Goal: Task Accomplishment & Management: Use online tool/utility

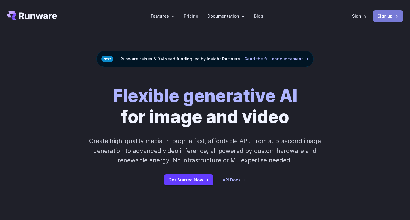
click at [399, 13] on link "Sign up" at bounding box center [388, 15] width 30 height 11
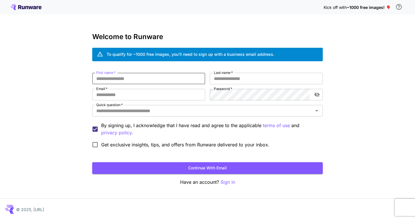
type input "*"
type input "*****"
click at [253, 77] on input "Last name   *" at bounding box center [266, 79] width 113 height 12
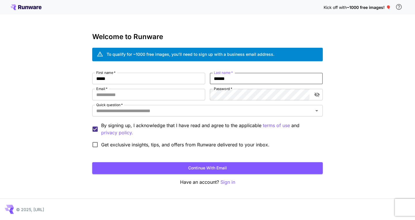
type input "******"
click at [144, 95] on input "Email   *" at bounding box center [148, 95] width 113 height 12
paste input "**********"
type input "**********"
click at [318, 96] on icon "toggle password visibility" at bounding box center [316, 95] width 5 height 5
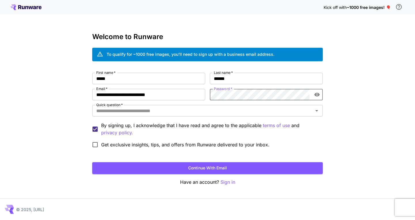
click at [318, 96] on icon "toggle password visibility" at bounding box center [317, 95] width 6 height 6
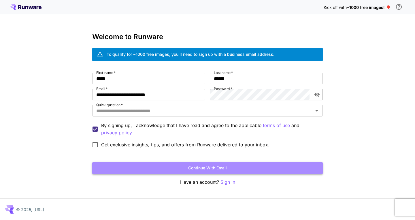
click at [228, 171] on button "Continue with email" at bounding box center [207, 168] width 230 height 12
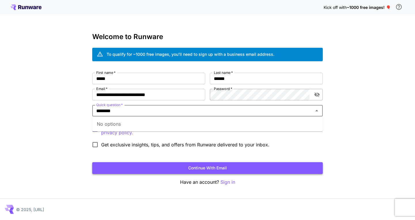
type input "********"
click at [196, 170] on button "Continue with email" at bounding box center [207, 168] width 230 height 12
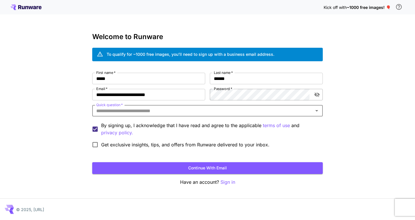
click at [155, 115] on input "Quick question   *" at bounding box center [202, 111] width 217 height 8
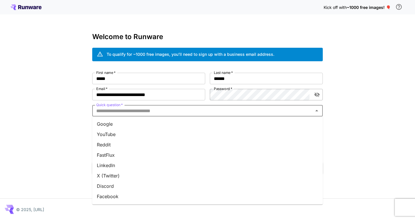
click at [129, 127] on li "Google" at bounding box center [207, 124] width 230 height 10
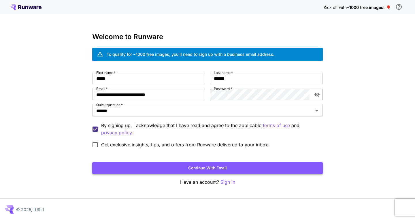
click at [205, 166] on button "Continue with email" at bounding box center [207, 168] width 230 height 12
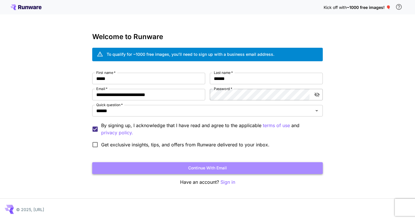
click at [219, 169] on button "Continue with email" at bounding box center [207, 168] width 230 height 12
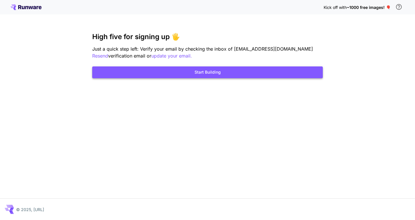
click at [172, 72] on button "Start Building" at bounding box center [207, 73] width 230 height 12
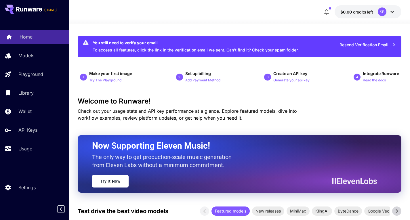
click at [32, 37] on p "Home" at bounding box center [26, 36] width 13 height 7
click at [172, 14] on div "Home $0.00 credits left SB" at bounding box center [240, 11] width 324 height 13
click at [86, 77] on div "1" at bounding box center [83, 77] width 7 height 7
click at [107, 81] on p "Try The Playground" at bounding box center [105, 80] width 32 height 5
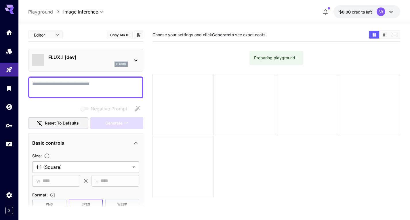
click at [80, 87] on textarea "Negative Prompt" at bounding box center [85, 88] width 107 height 14
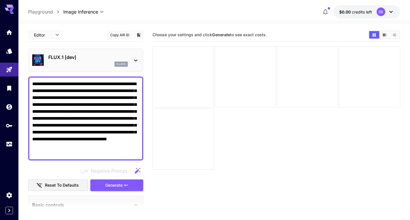
type textarea "**********"
click at [134, 62] on icon at bounding box center [135, 60] width 7 height 7
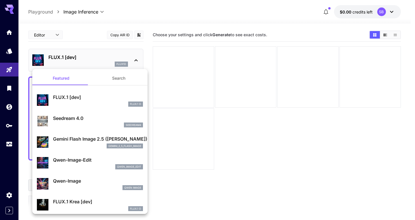
click at [134, 62] on div at bounding box center [207, 110] width 415 height 220
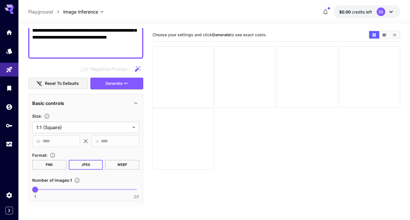
scroll to position [115, 0]
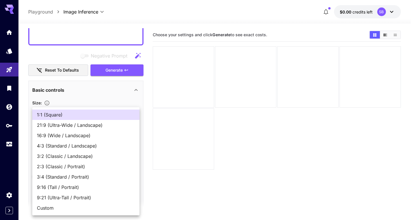
click at [134, 114] on body "**********" at bounding box center [207, 133] width 415 height 266
click at [91, 209] on span "Custom" at bounding box center [86, 208] width 98 height 7
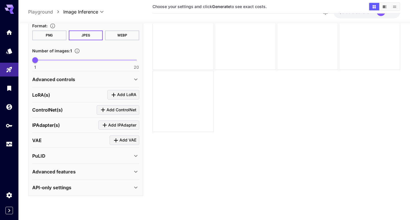
scroll to position [45, 0]
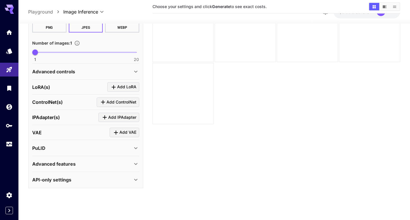
click at [48, 89] on p "LoRA(s)" at bounding box center [41, 87] width 18 height 7
click at [136, 72] on icon at bounding box center [135, 72] width 3 height 2
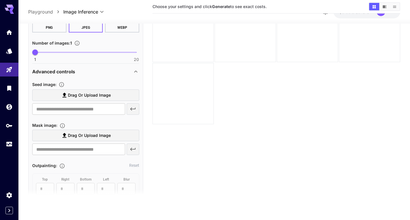
click at [136, 72] on icon at bounding box center [135, 71] width 7 height 7
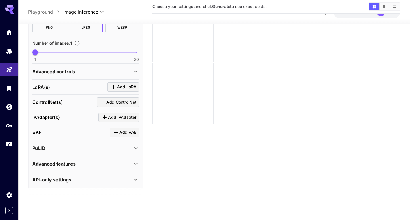
click at [139, 165] on icon at bounding box center [135, 164] width 7 height 7
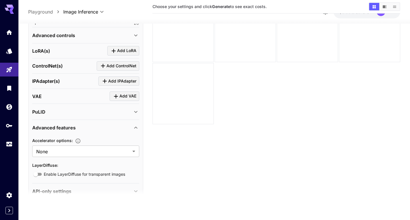
scroll to position [274, 0]
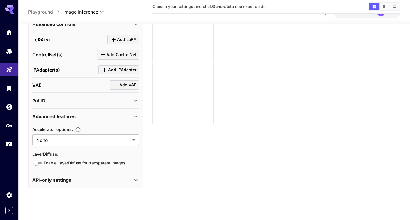
click at [132, 118] on div "Advanced features" at bounding box center [82, 116] width 100 height 7
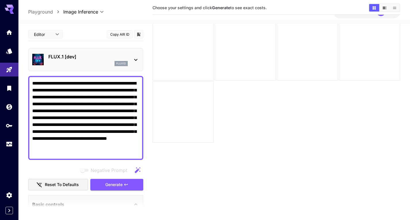
scroll to position [17, 0]
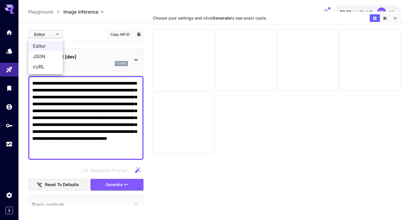
click at [60, 33] on body "**********" at bounding box center [207, 116] width 415 height 266
click at [60, 33] on div at bounding box center [207, 110] width 415 height 220
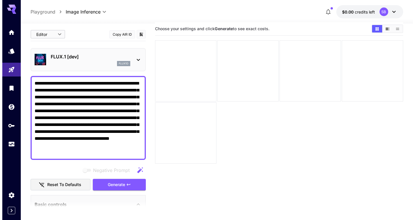
scroll to position [0, 0]
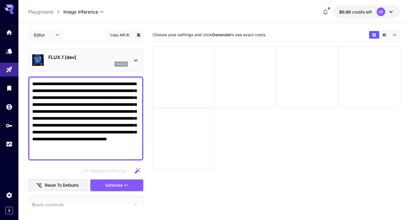
click at [136, 59] on icon at bounding box center [135, 60] width 7 height 7
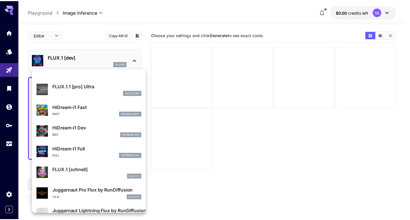
scroll to position [466, 0]
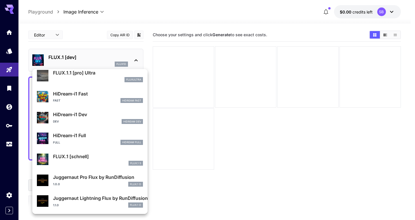
click at [178, 191] on div at bounding box center [207, 110] width 415 height 220
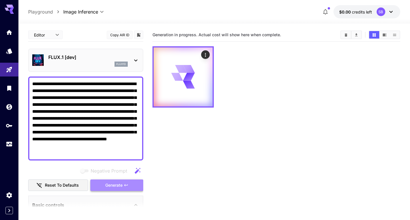
click at [99, 188] on button "Generate" at bounding box center [116, 186] width 53 height 12
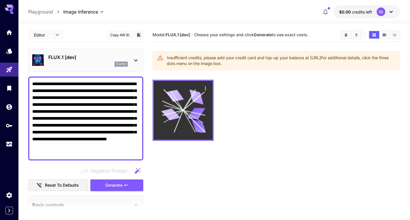
click at [193, 117] on icon at bounding box center [196, 114] width 18 height 12
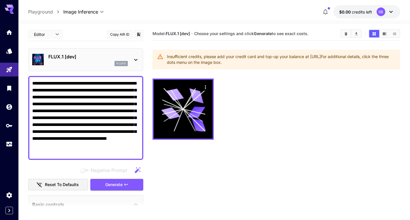
scroll to position [0, 0]
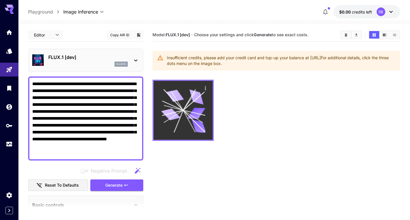
click at [178, 111] on icon at bounding box center [183, 110] width 44 height 44
click at [206, 87] on icon "Actions" at bounding box center [205, 88] width 1 height 4
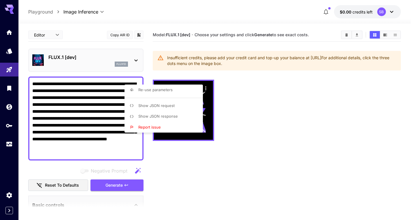
click at [268, 117] on div at bounding box center [207, 110] width 415 height 220
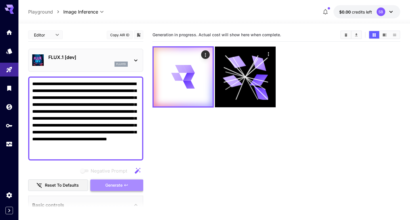
click at [113, 183] on span "Generate" at bounding box center [113, 185] width 17 height 7
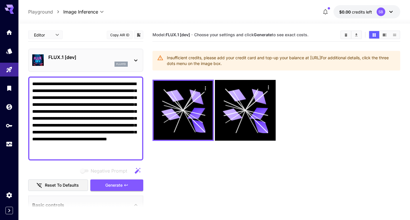
click at [133, 60] on icon at bounding box center [135, 60] width 7 height 7
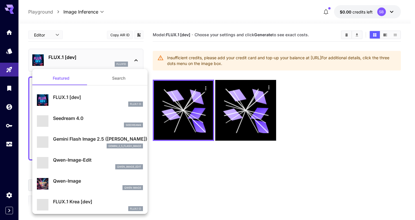
click at [71, 126] on div "seedream4" at bounding box center [98, 125] width 90 height 5
type input "**********"
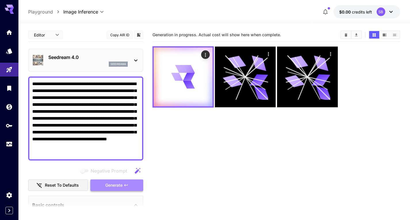
click at [117, 186] on span "Generate" at bounding box center [113, 185] width 17 height 7
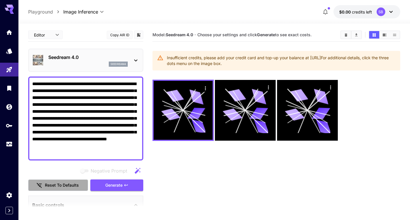
click at [78, 183] on button "Reset to defaults" at bounding box center [58, 186] width 60 height 12
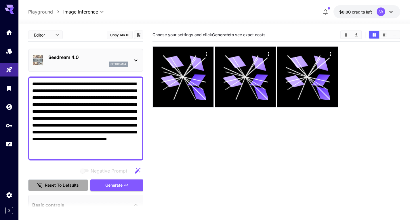
click at [69, 185] on button "Reset to defaults" at bounding box center [58, 186] width 60 height 12
click at [131, 64] on div "Seedream 4.0 seedream4" at bounding box center [85, 61] width 107 height 18
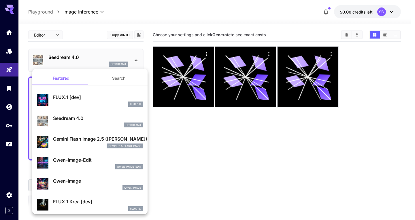
click at [65, 147] on div "gemini_2_5_flash_image" at bounding box center [98, 146] width 90 height 5
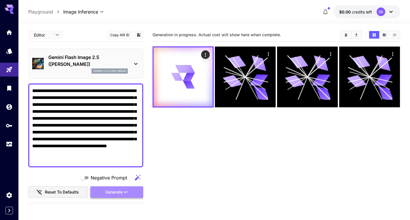
click at [125, 192] on icon "button" at bounding box center [125, 192] width 3 height 2
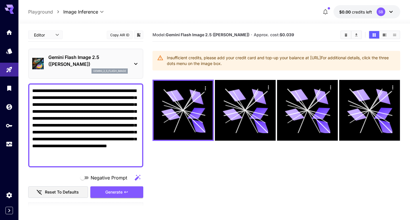
drag, startPoint x: 68, startPoint y: 161, endPoint x: 27, endPoint y: 91, distance: 80.9
click at [27, 91] on section "**********" at bounding box center [214, 145] width 392 height 242
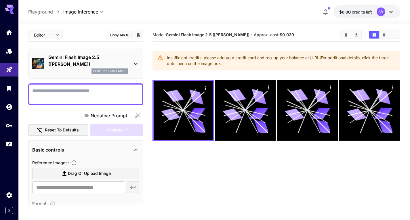
click at [106, 98] on textarea "Negative Prompt" at bounding box center [85, 95] width 107 height 14
paste textarea "**********"
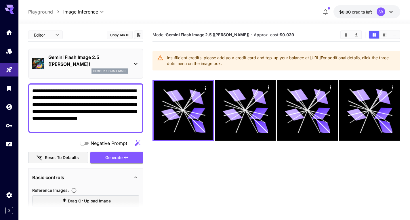
paste textarea "**********"
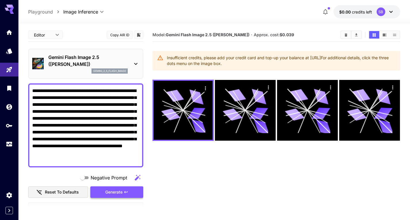
type textarea "**********"
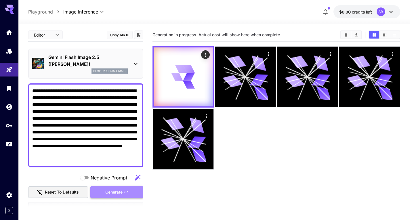
click at [122, 194] on span "Generate" at bounding box center [113, 192] width 17 height 7
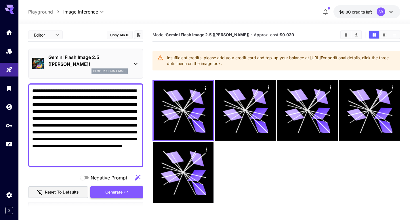
click at [122, 193] on span "Generate" at bounding box center [113, 192] width 17 height 7
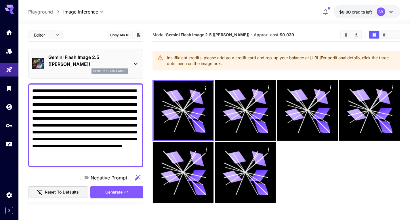
click at [138, 62] on icon at bounding box center [135, 63] width 7 height 7
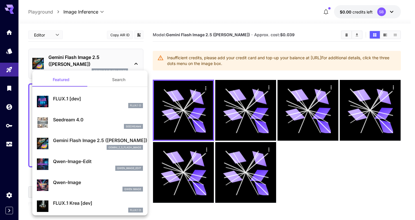
click at [73, 186] on p "Qwen-Image" at bounding box center [98, 182] width 90 height 7
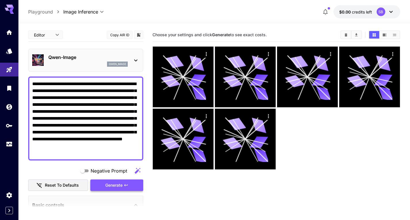
click at [123, 182] on button "Generate" at bounding box center [116, 186] width 53 height 12
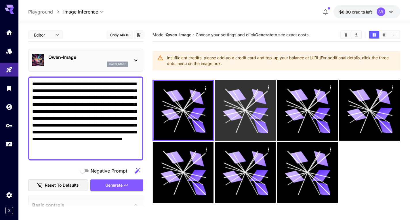
click at [230, 109] on icon at bounding box center [245, 110] width 45 height 45
